Goal: Task Accomplishment & Management: Manage account settings

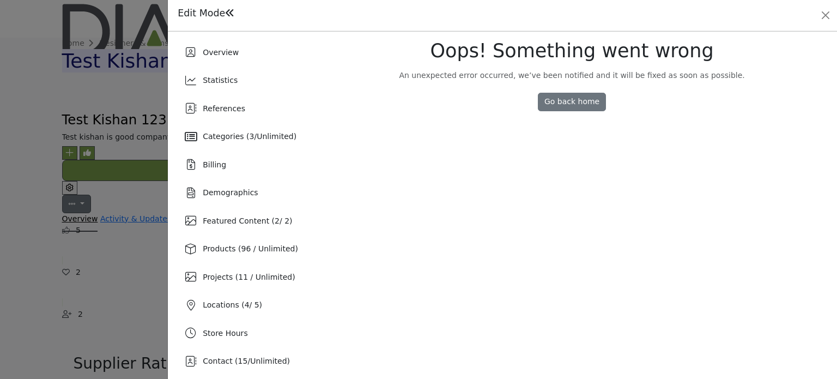
click at [238, 245] on span "Products (96 / Unlimited)" at bounding box center [250, 248] width 95 height 9
click at [251, 247] on span "Products (96 / Unlimited)" at bounding box center [250, 248] width 95 height 9
click at [263, 248] on span "Products (96 / Unlimited)" at bounding box center [250, 248] width 95 height 9
